Goal: Transaction & Acquisition: Purchase product/service

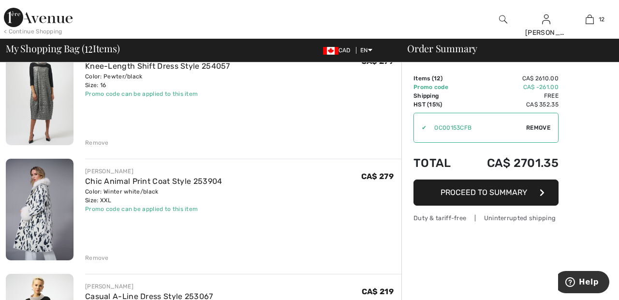
scroll to position [678, 0]
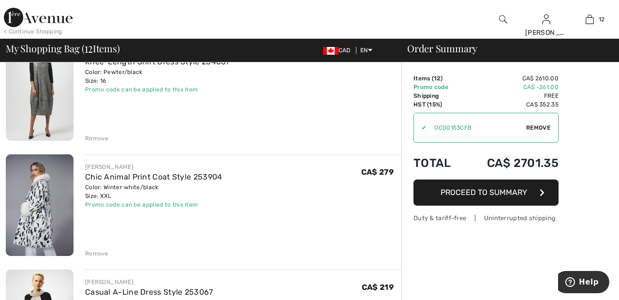
click at [94, 141] on div "Remove" at bounding box center [97, 138] width 24 height 9
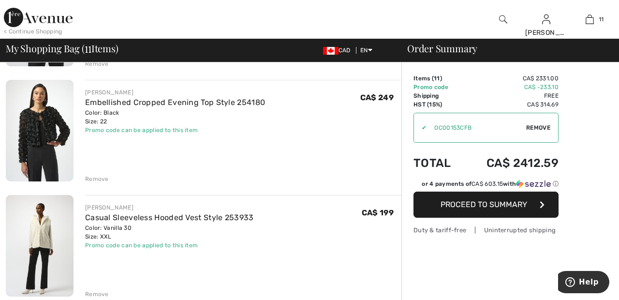
scroll to position [1099, 0]
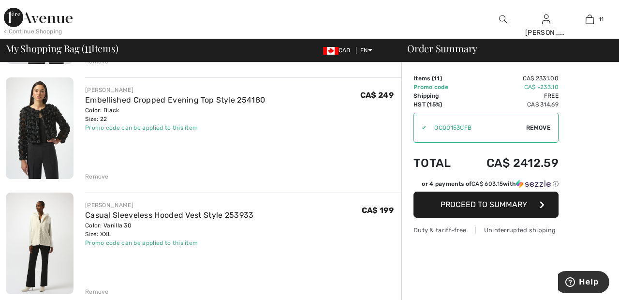
click at [103, 177] on div "Remove" at bounding box center [97, 176] width 24 height 9
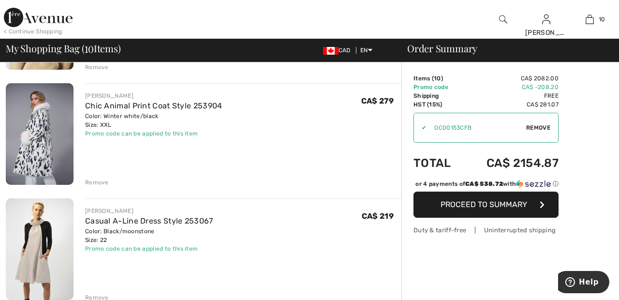
scroll to position [635, 0]
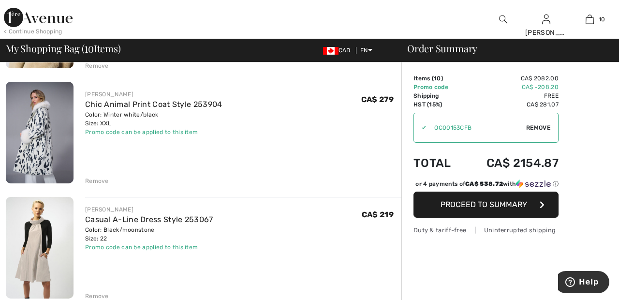
click at [102, 182] on div "Remove" at bounding box center [97, 181] width 24 height 9
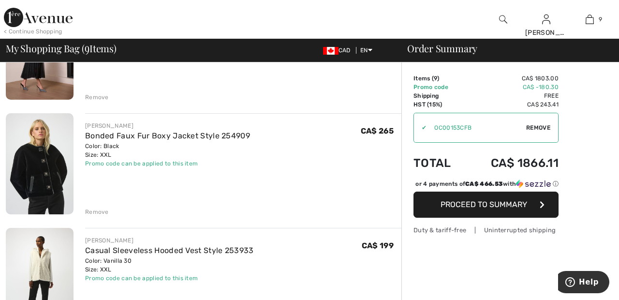
scroll to position [832, 0]
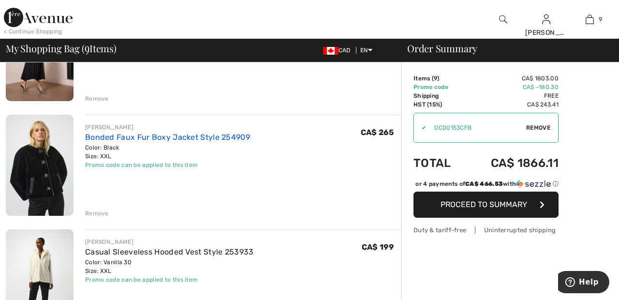
click at [173, 133] on link "Bonded Faux Fur Boxy Jacket Style 254909" at bounding box center [167, 137] width 165 height 9
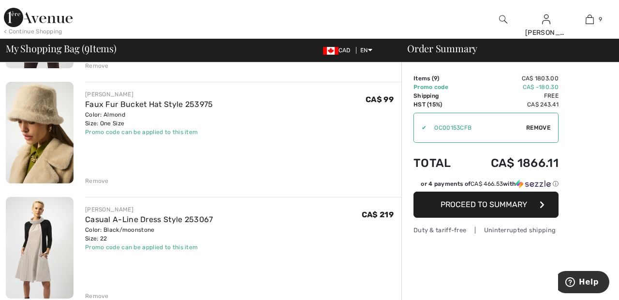
scroll to position [522, 0]
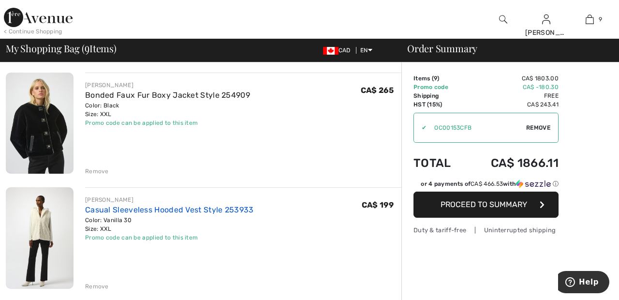
click at [241, 210] on link "Casual Sleeveless Hooded Vest Style 253933" at bounding box center [169, 209] width 169 height 9
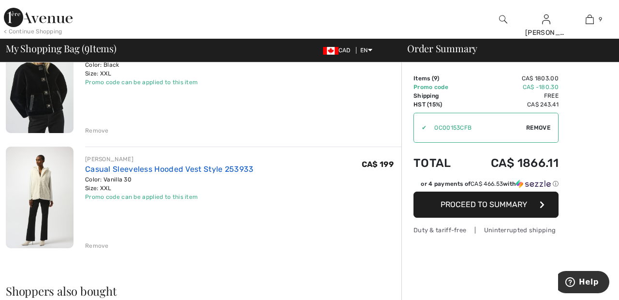
scroll to position [921, 0]
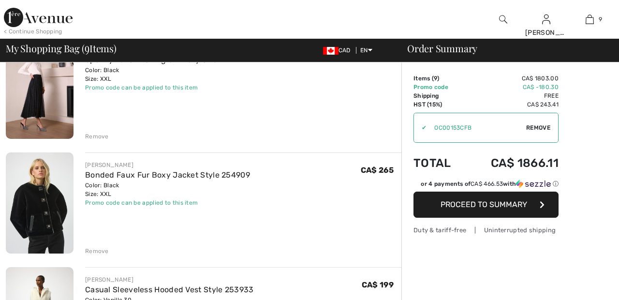
scroll to position [794, 0]
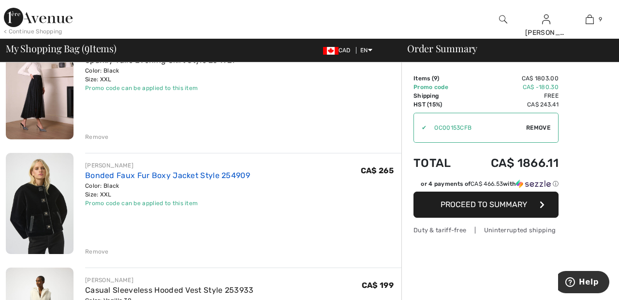
click at [230, 173] on link "Bonded Faux Fur Boxy Jacket Style 254909" at bounding box center [167, 175] width 165 height 9
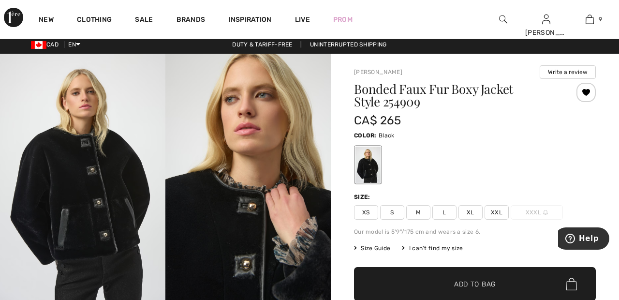
scroll to position [3, 0]
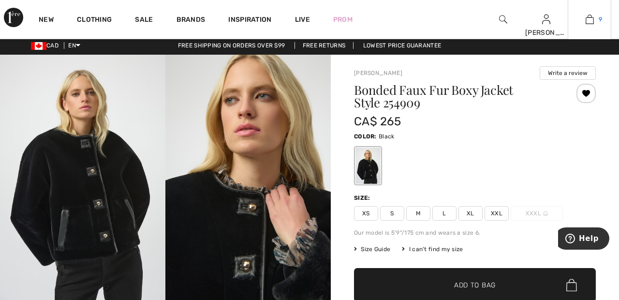
click at [590, 21] on img at bounding box center [590, 20] width 8 height 12
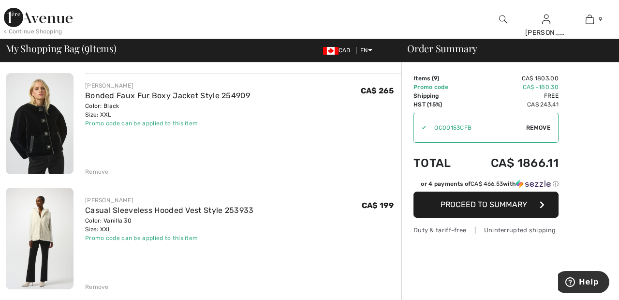
scroll to position [874, 0]
click at [98, 168] on div "Remove" at bounding box center [97, 171] width 24 height 9
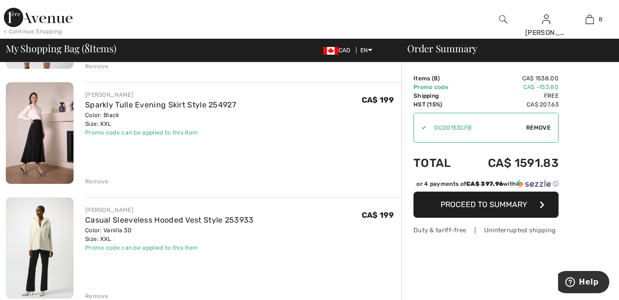
scroll to position [750, 0]
click at [100, 297] on div "Remove" at bounding box center [97, 295] width 24 height 9
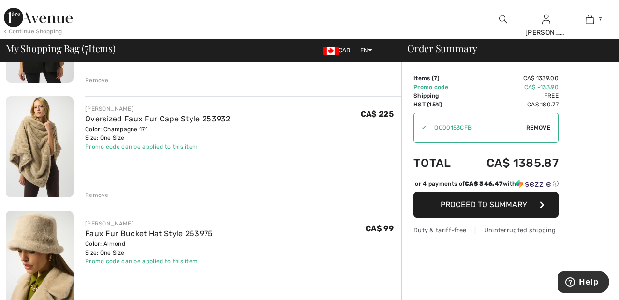
scroll to position [0, 0]
